Goal: Check status

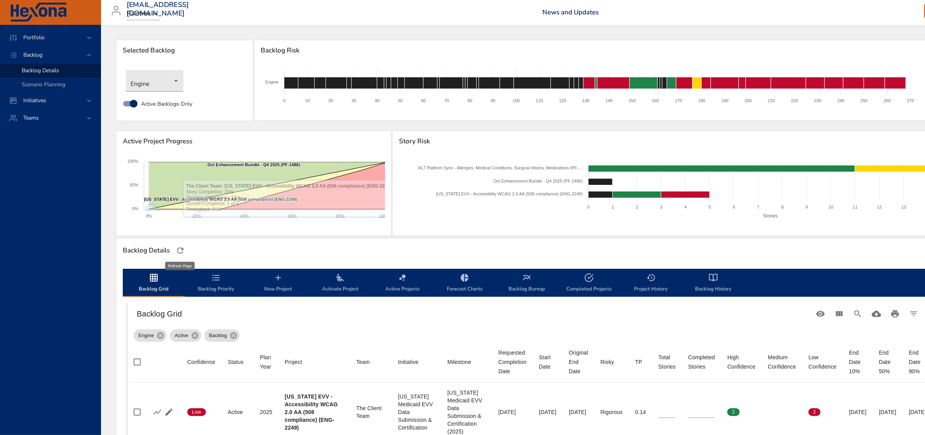
click at [178, 247] on icon "button" at bounding box center [180, 250] width 9 height 9
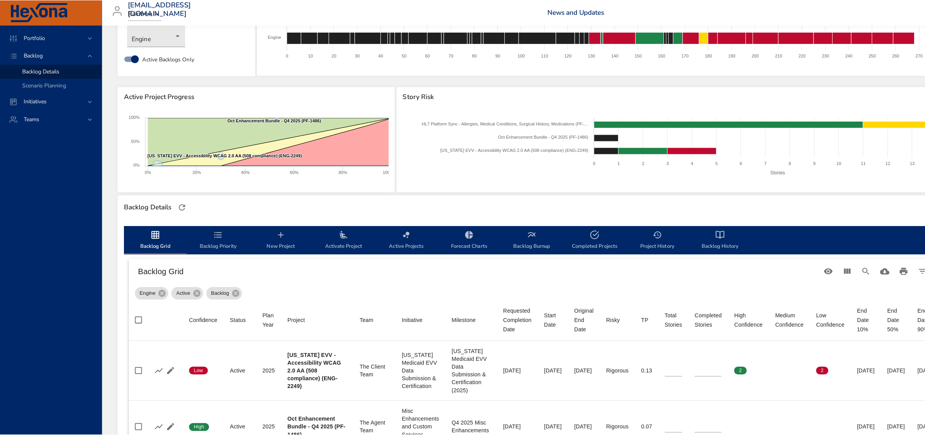
scroll to position [97, 0]
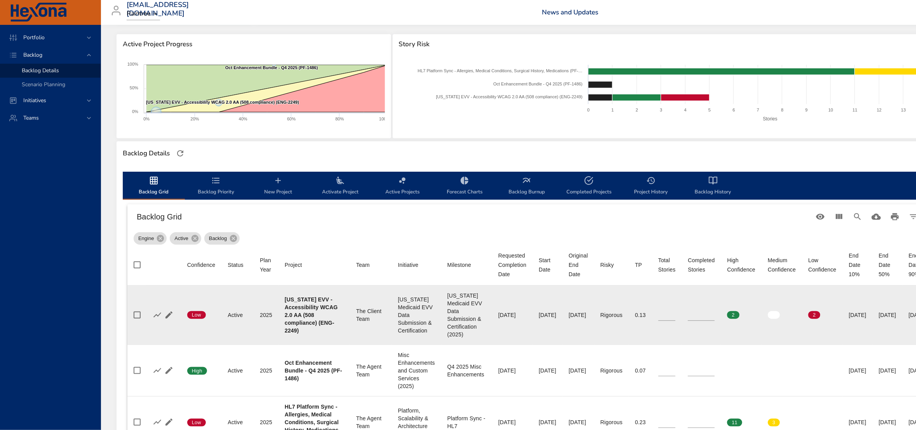
type input "*"
click at [670, 311] on input "*" at bounding box center [667, 315] width 17 height 12
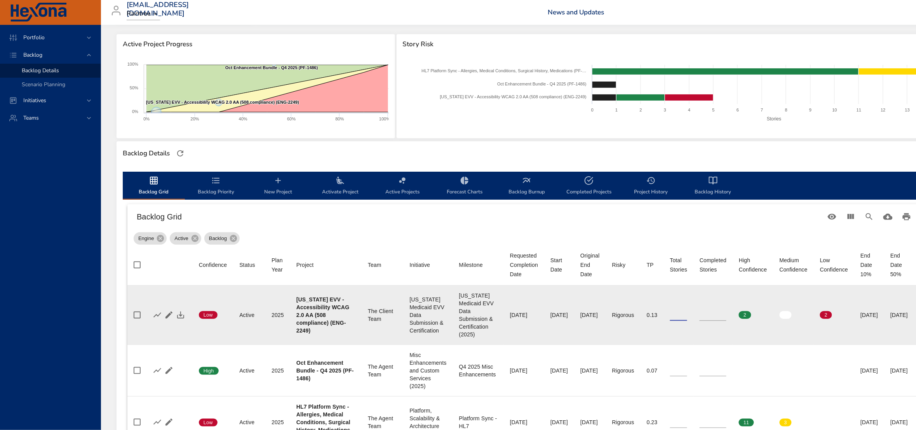
type input "*"
click at [720, 312] on input "*" at bounding box center [713, 315] width 27 height 12
click at [177, 315] on icon "button" at bounding box center [180, 315] width 9 height 9
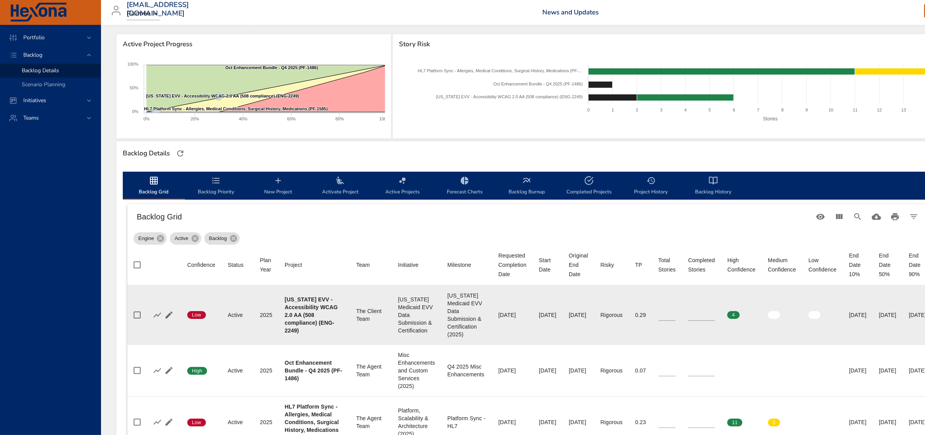
drag, startPoint x: 477, startPoint y: 317, endPoint x: 505, endPoint y: 314, distance: 28.2
click at [505, 314] on div "[DATE]" at bounding box center [513, 315] width 28 height 8
drag, startPoint x: 556, startPoint y: 317, endPoint x: 590, endPoint y: 317, distance: 33.4
click at [590, 317] on td "Original End Date [DATE]" at bounding box center [578, 315] width 31 height 59
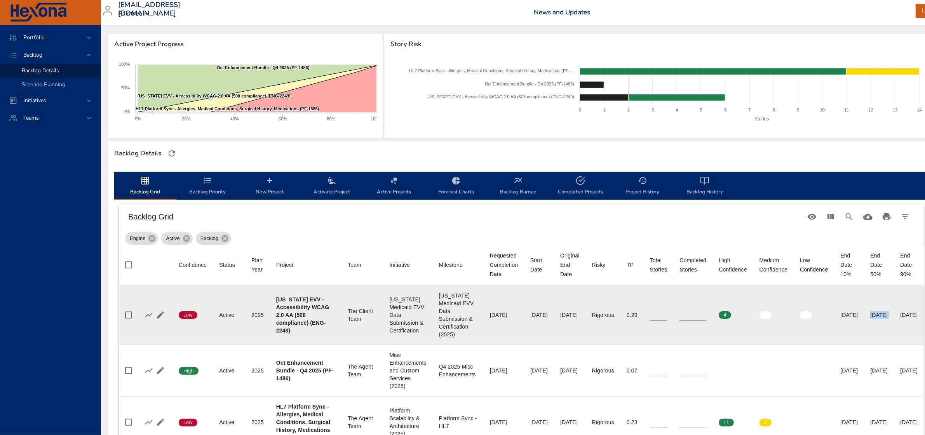
scroll to position [97, 40]
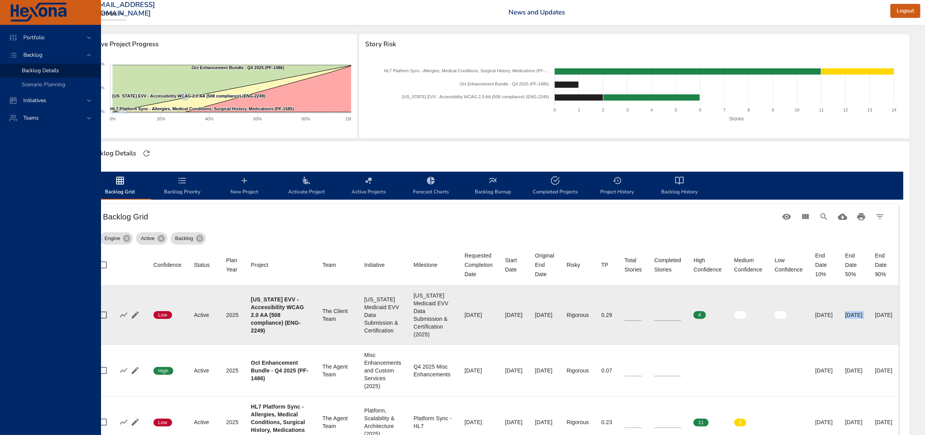
drag, startPoint x: 886, startPoint y: 317, endPoint x: 918, endPoint y: 313, distance: 31.7
click at [899, 313] on tr "Confidence Low Status Active Plan Year [DATE] Project [US_STATE] EVV - Accessib…" at bounding box center [496, 315] width 805 height 59
click at [869, 317] on td "End Date 50% [DATE]" at bounding box center [854, 315] width 30 height 59
drag, startPoint x: 874, startPoint y: 317, endPoint x: 847, endPoint y: 317, distance: 27.2
click at [847, 317] on div "[DATE]" at bounding box center [853, 315] width 17 height 8
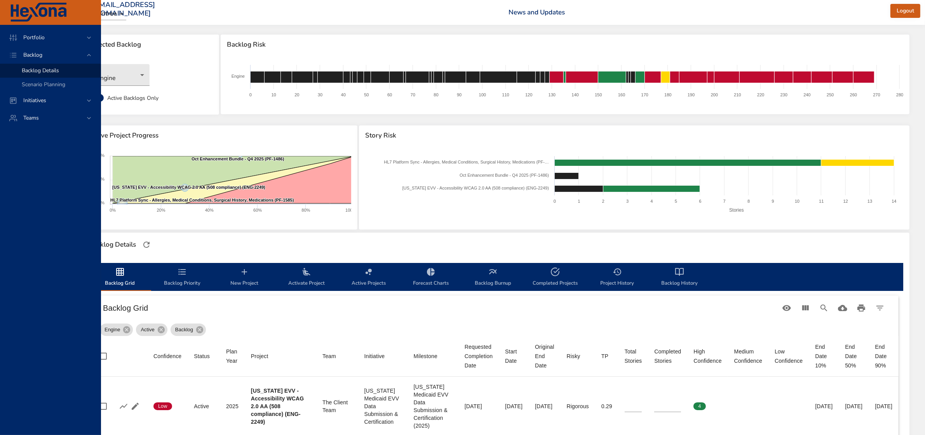
scroll to position [0, 40]
